Goal: Check status: Check status

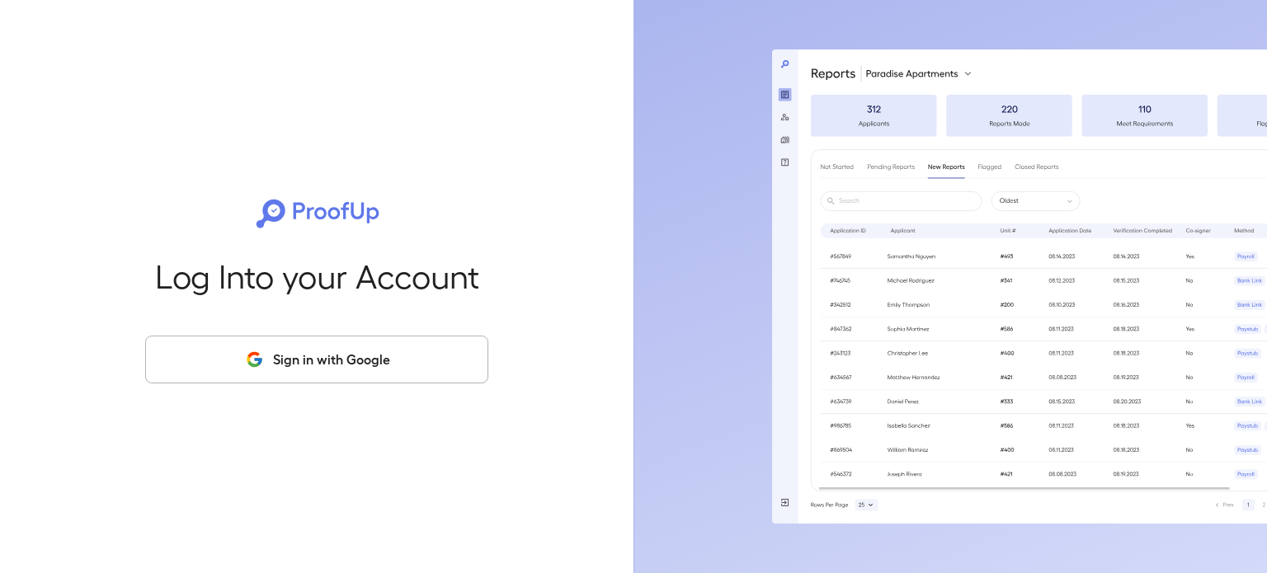
click at [305, 373] on button "Sign in with Google" at bounding box center [316, 360] width 343 height 48
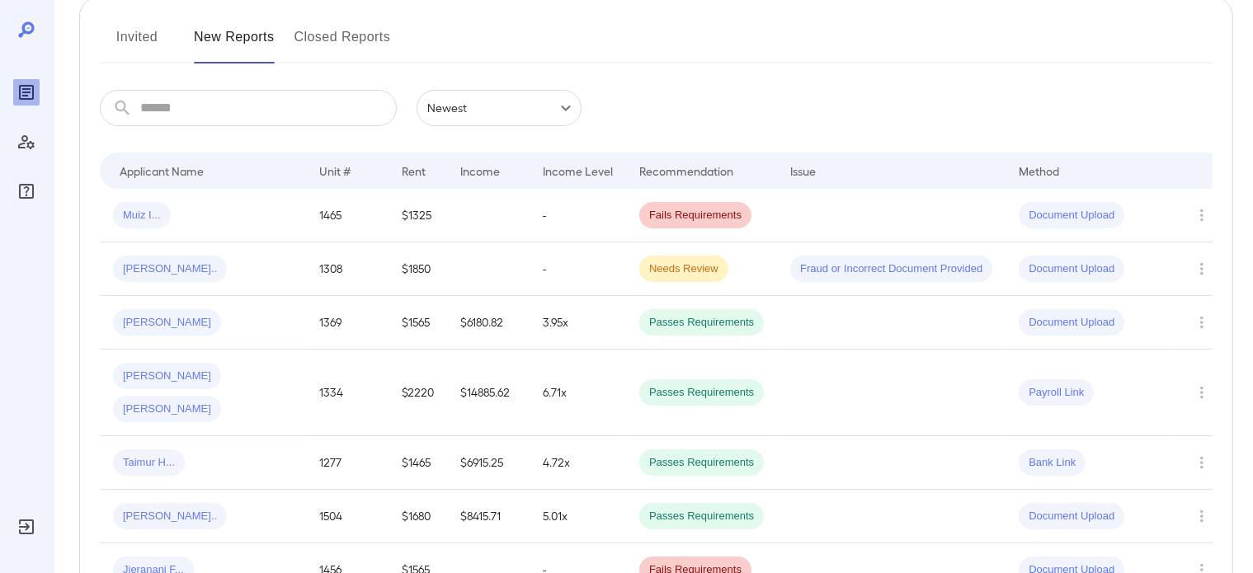
scroll to position [247, 0]
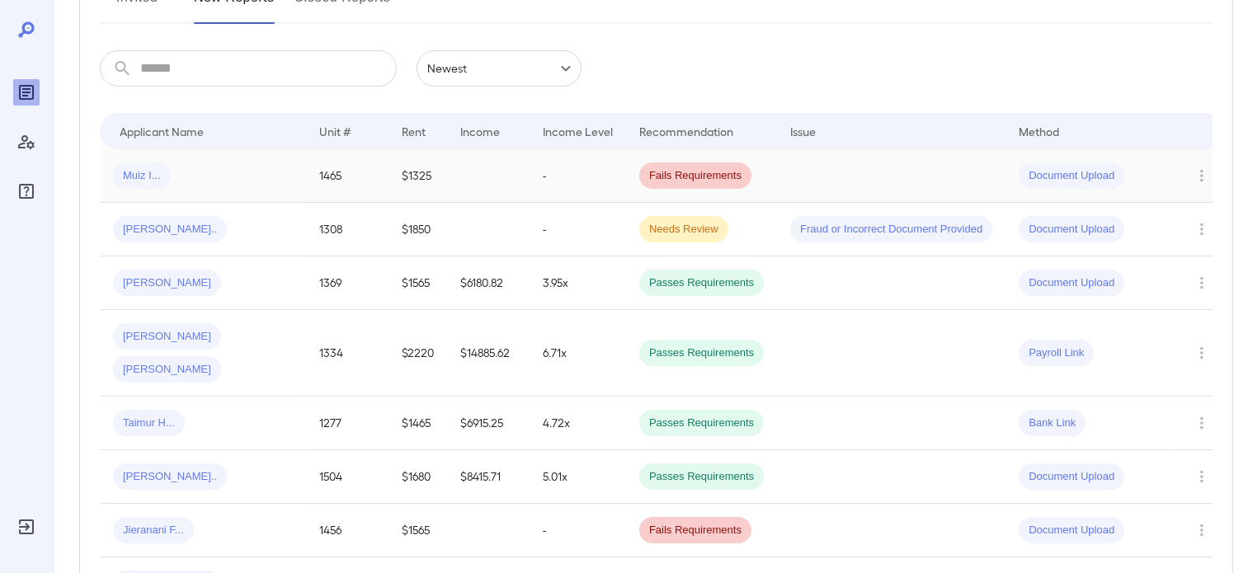
click at [182, 185] on div "Muiz I..." at bounding box center [203, 175] width 180 height 26
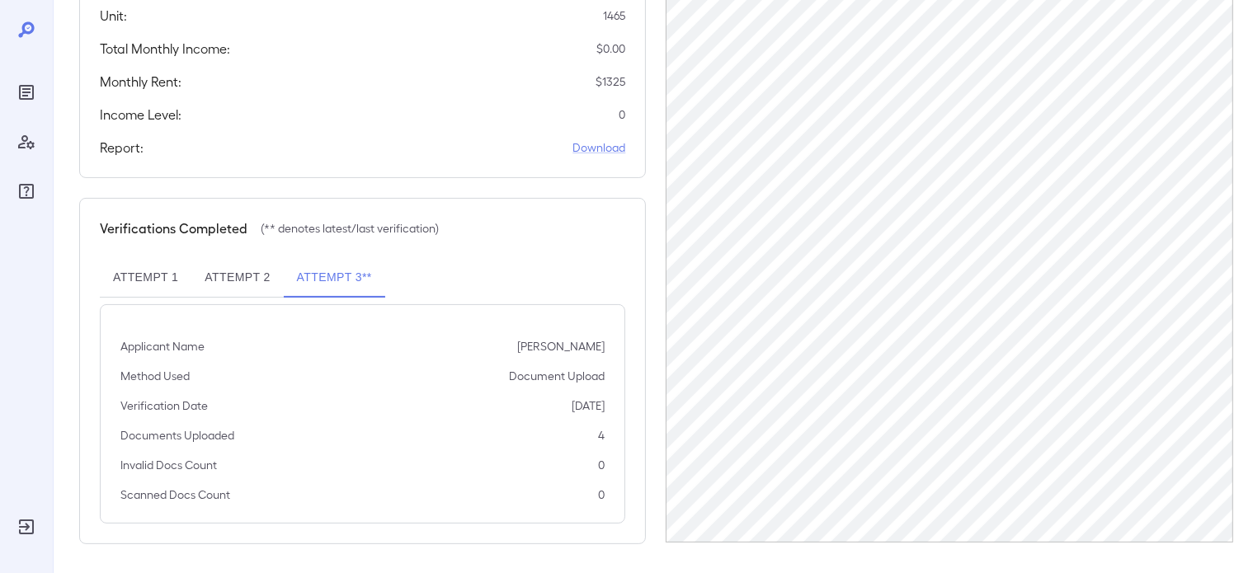
scroll to position [342, 0]
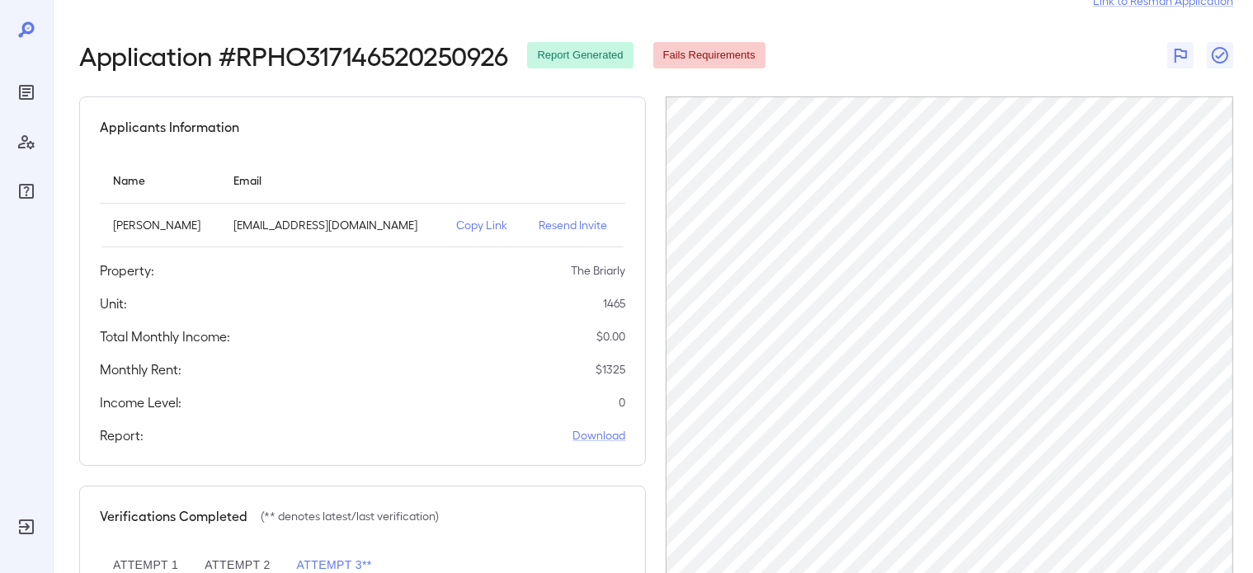
scroll to position [39, 0]
